Goal: Transaction & Acquisition: Purchase product/service

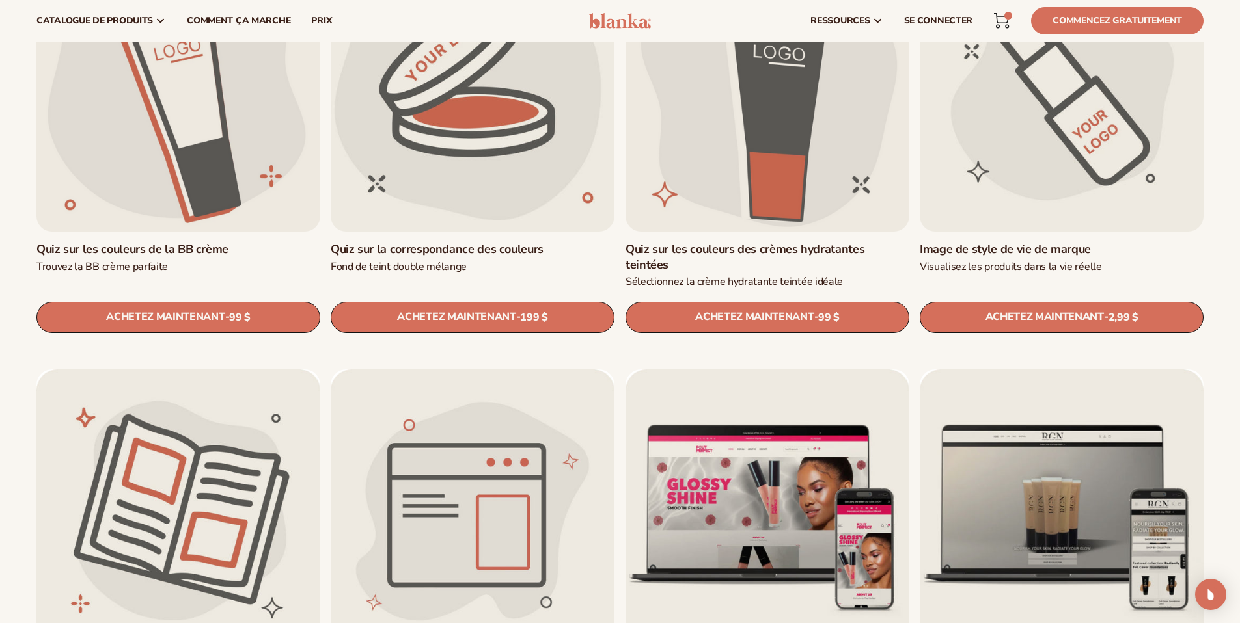
scroll to position [1318, 0]
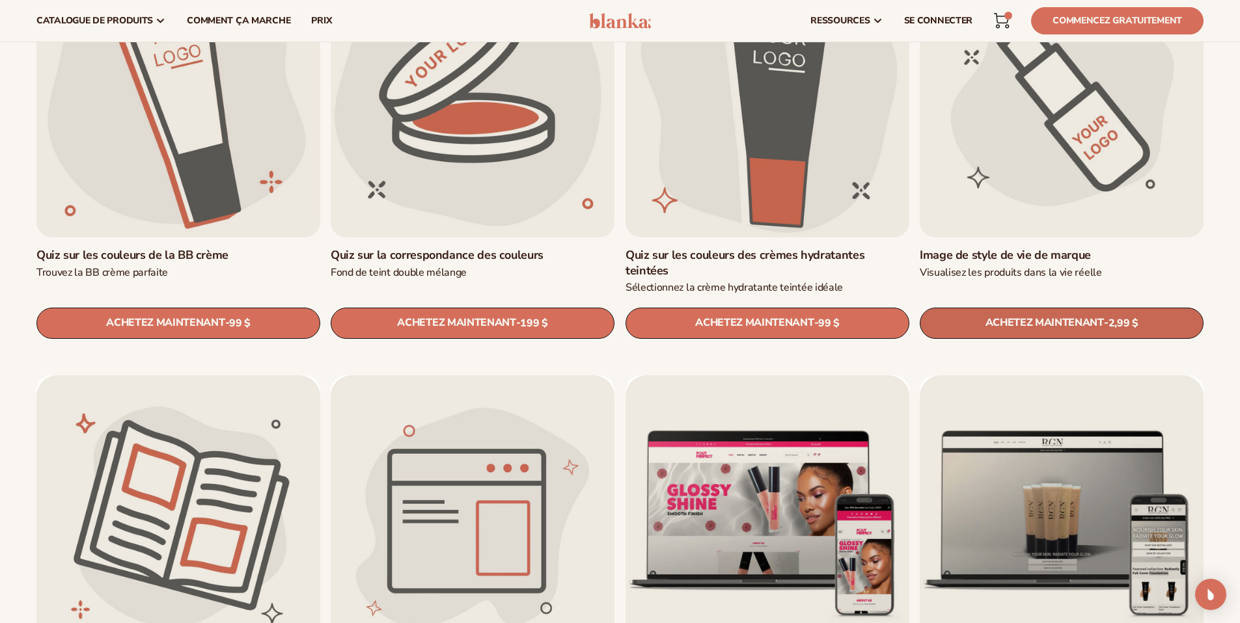
click at [1083, 316] on font "ACHETEZ MAINTENANT" at bounding box center [1044, 323] width 118 height 14
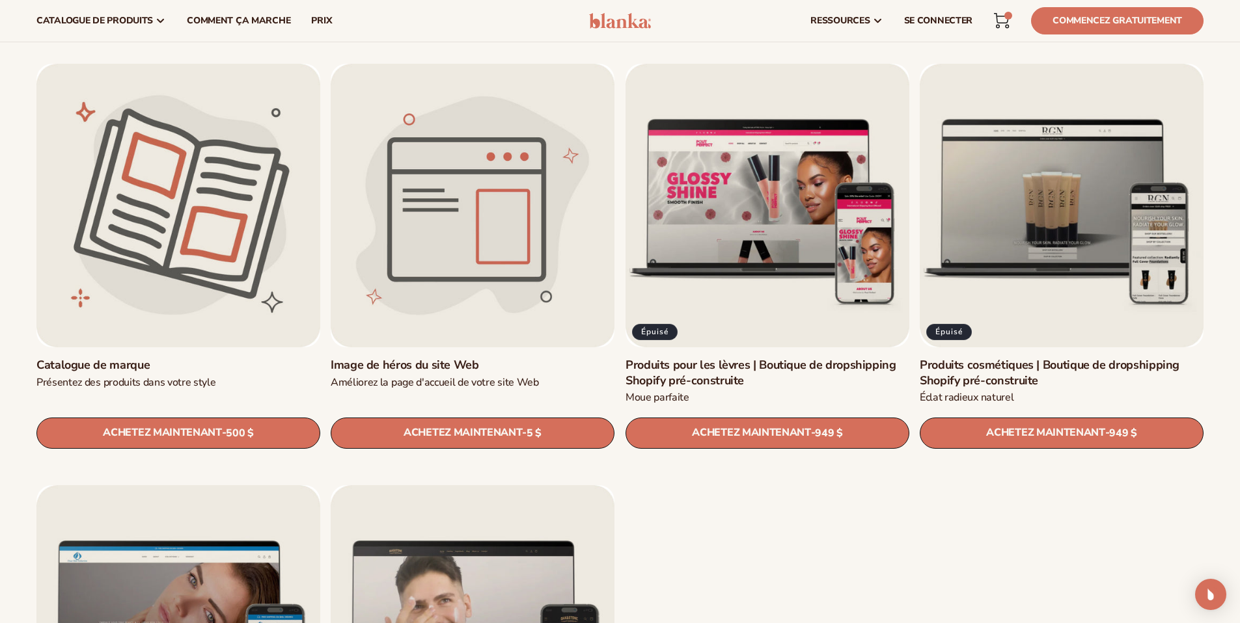
scroll to position [1501, 0]
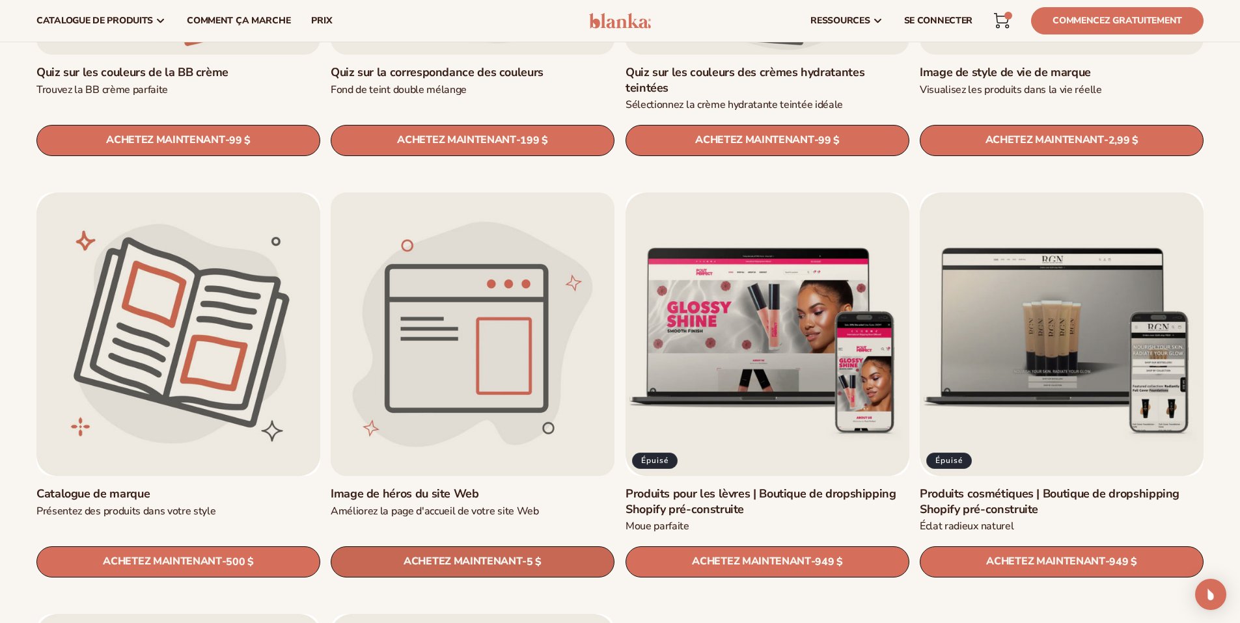
click at [532, 555] on font "5 $" at bounding box center [533, 562] width 15 height 14
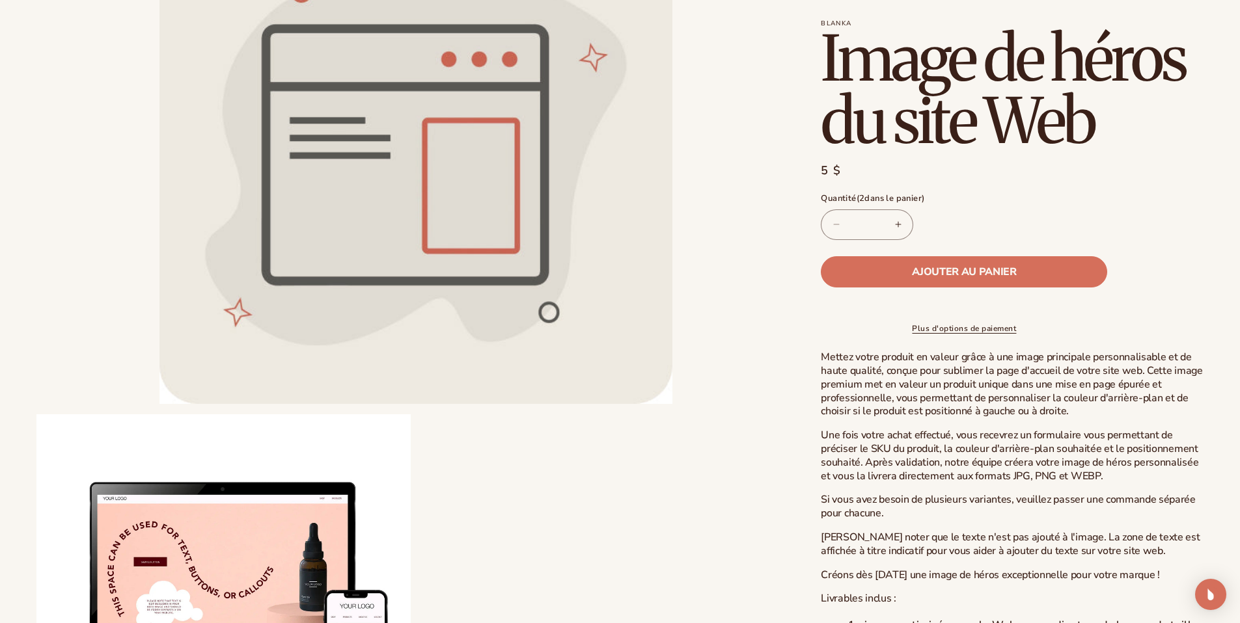
scroll to position [210, 0]
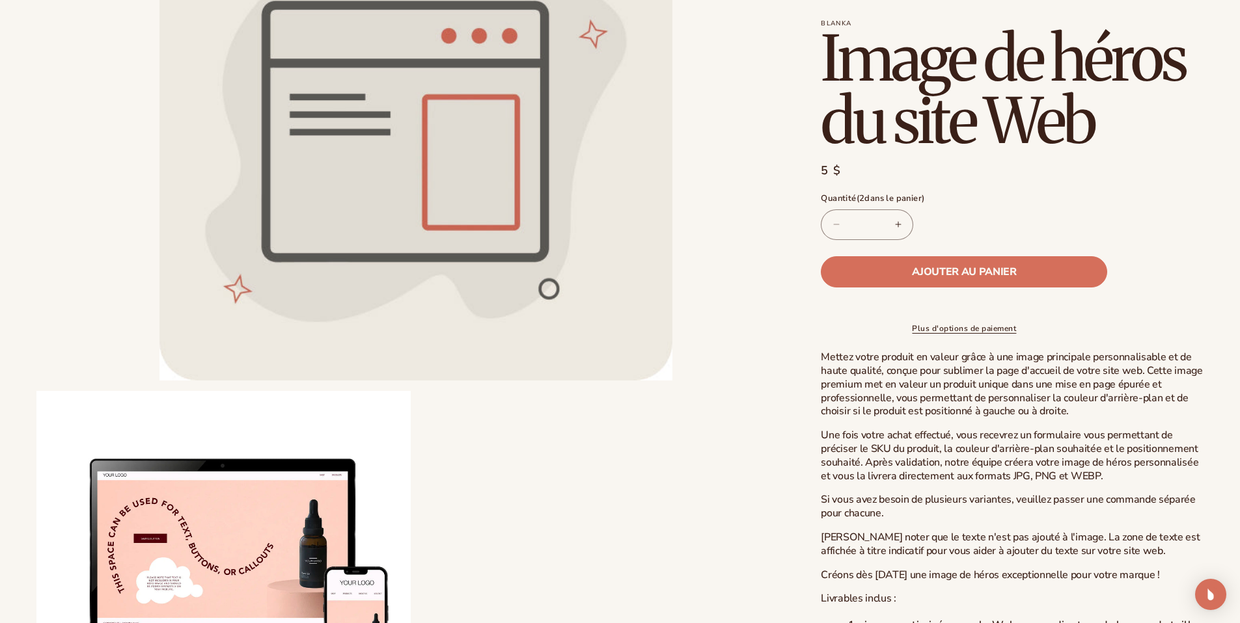
click at [1129, 461] on font "Une fois votre achat effectué, vous recevrez un formulaire vous permettant de p…" at bounding box center [1009, 455] width 377 height 55
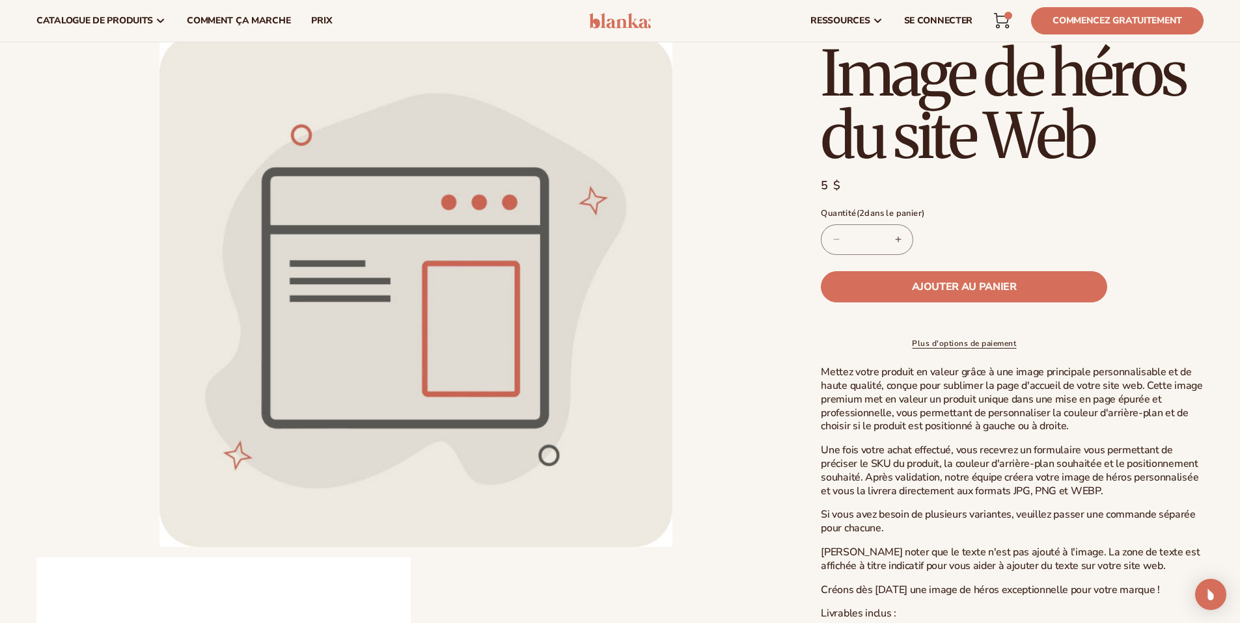
scroll to position [0, 0]
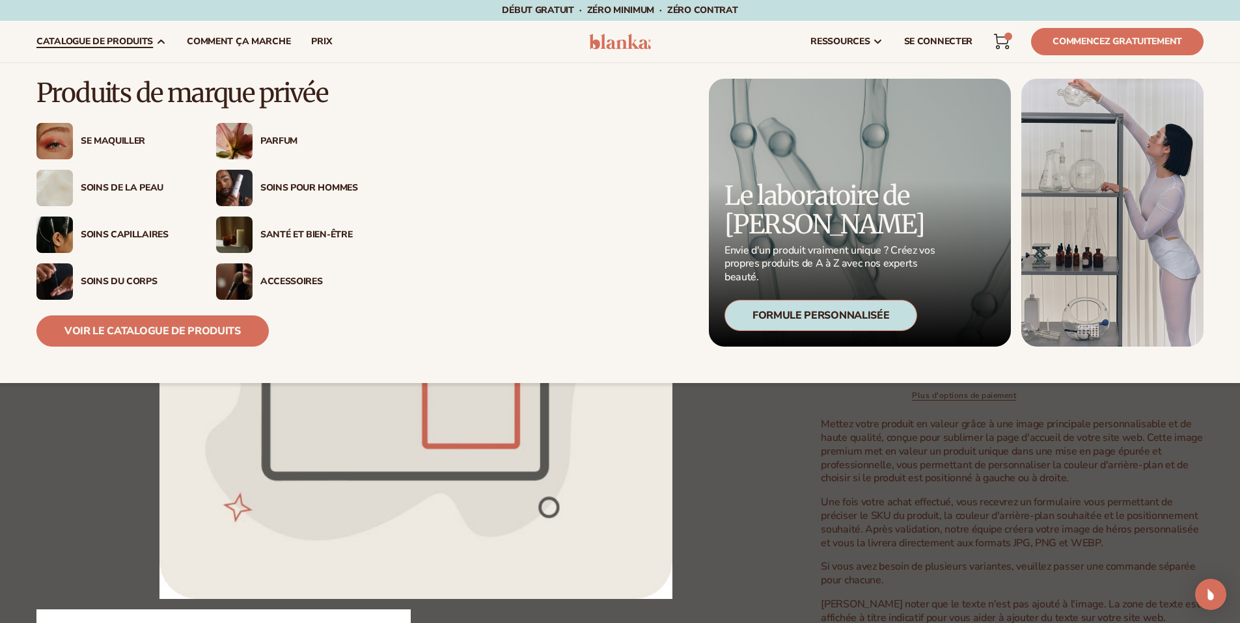
click at [118, 136] on font "Se maquiller" at bounding box center [113, 141] width 64 height 12
